Goal: Check status: Check status

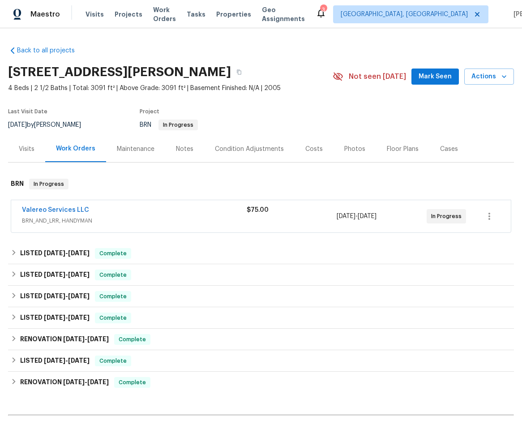
click at [162, 214] on div "Valereo Services LLC" at bounding box center [134, 211] width 225 height 11
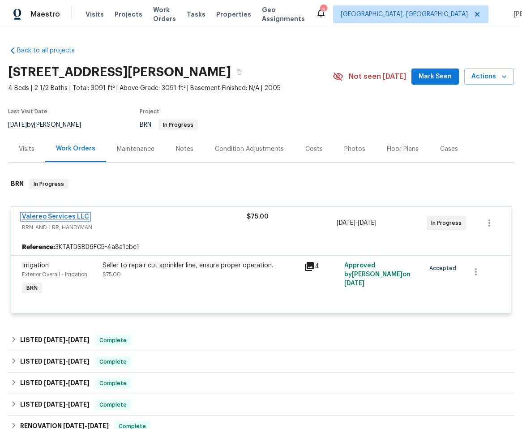
click at [50, 216] on link "Valereo Services LLC" at bounding box center [55, 217] width 67 height 6
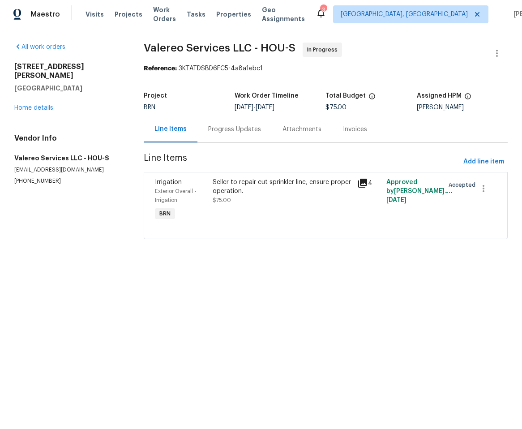
click at [238, 129] on div "Progress Updates" at bounding box center [234, 129] width 53 height 9
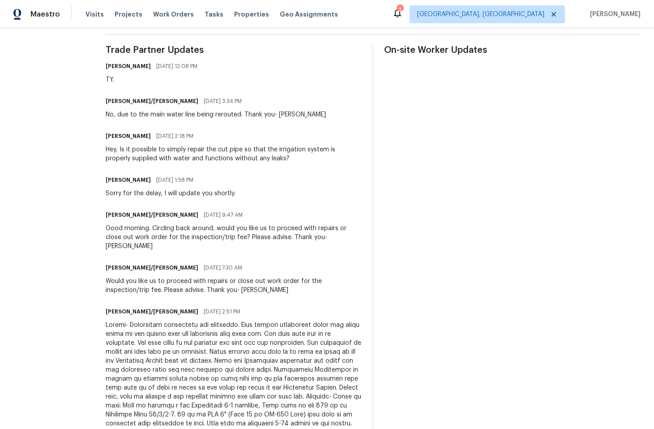
scroll to position [176, 0]
